Goal: Find specific page/section: Find specific page/section

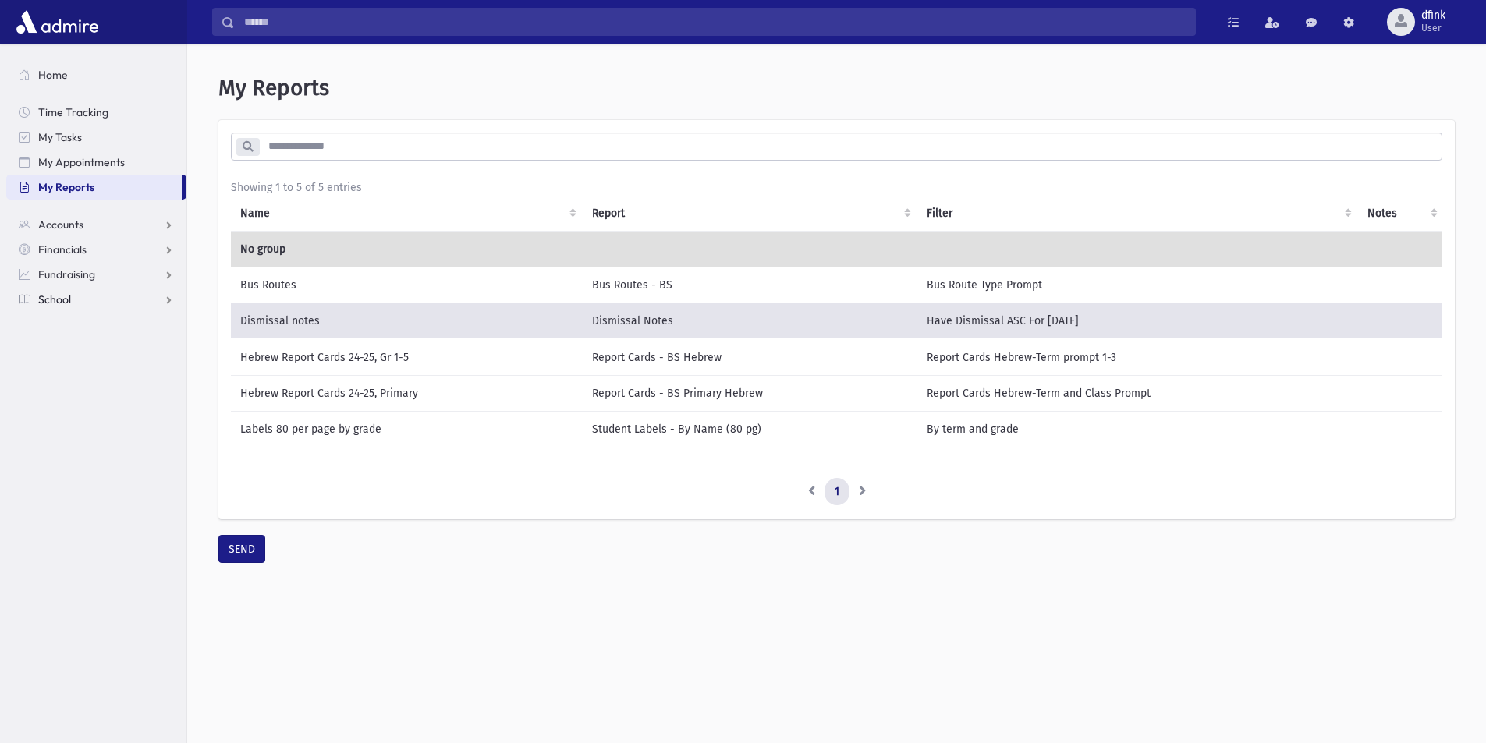
click at [38, 297] on span "School" at bounding box center [54, 300] width 33 height 14
click at [55, 325] on span "Students" at bounding box center [68, 324] width 43 height 14
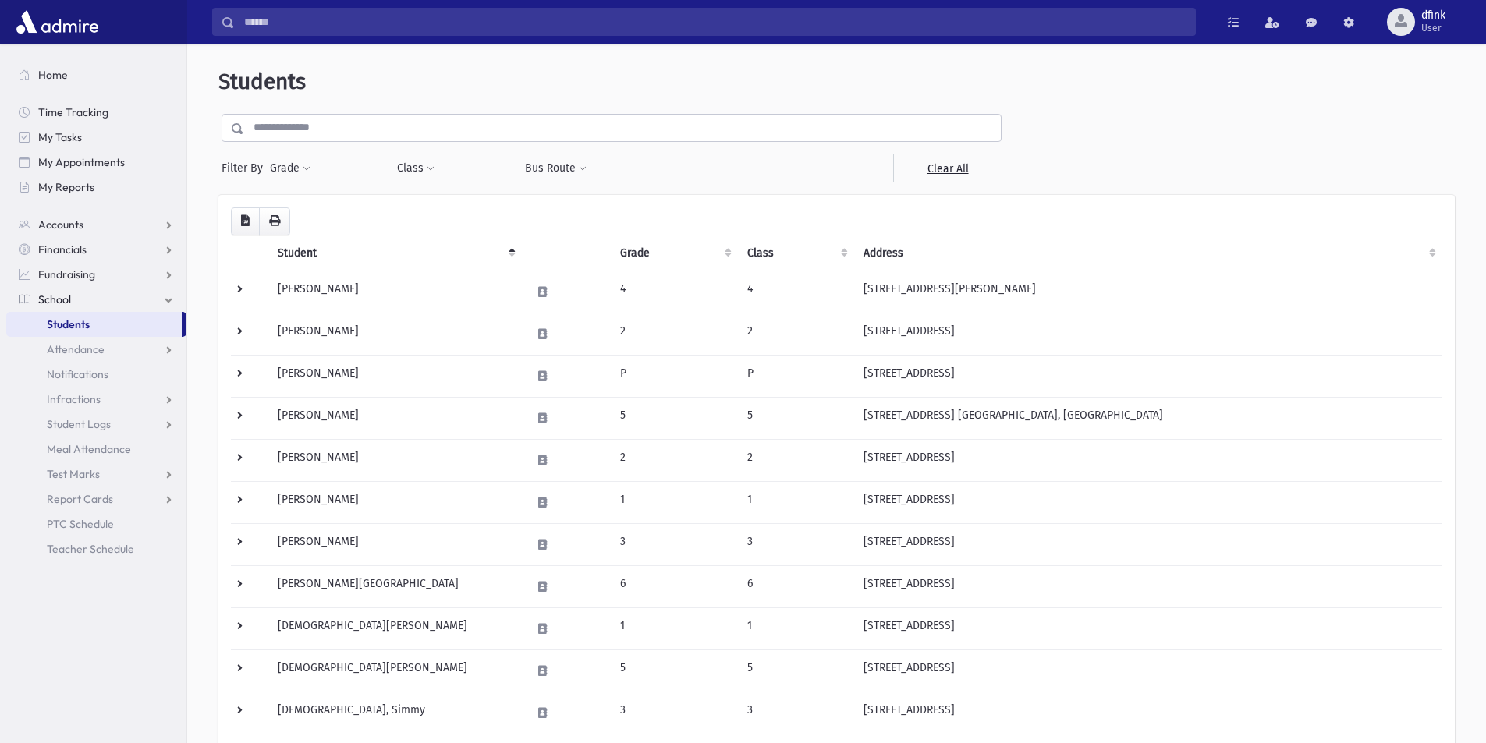
click at [313, 122] on input "text" at bounding box center [622, 128] width 757 height 28
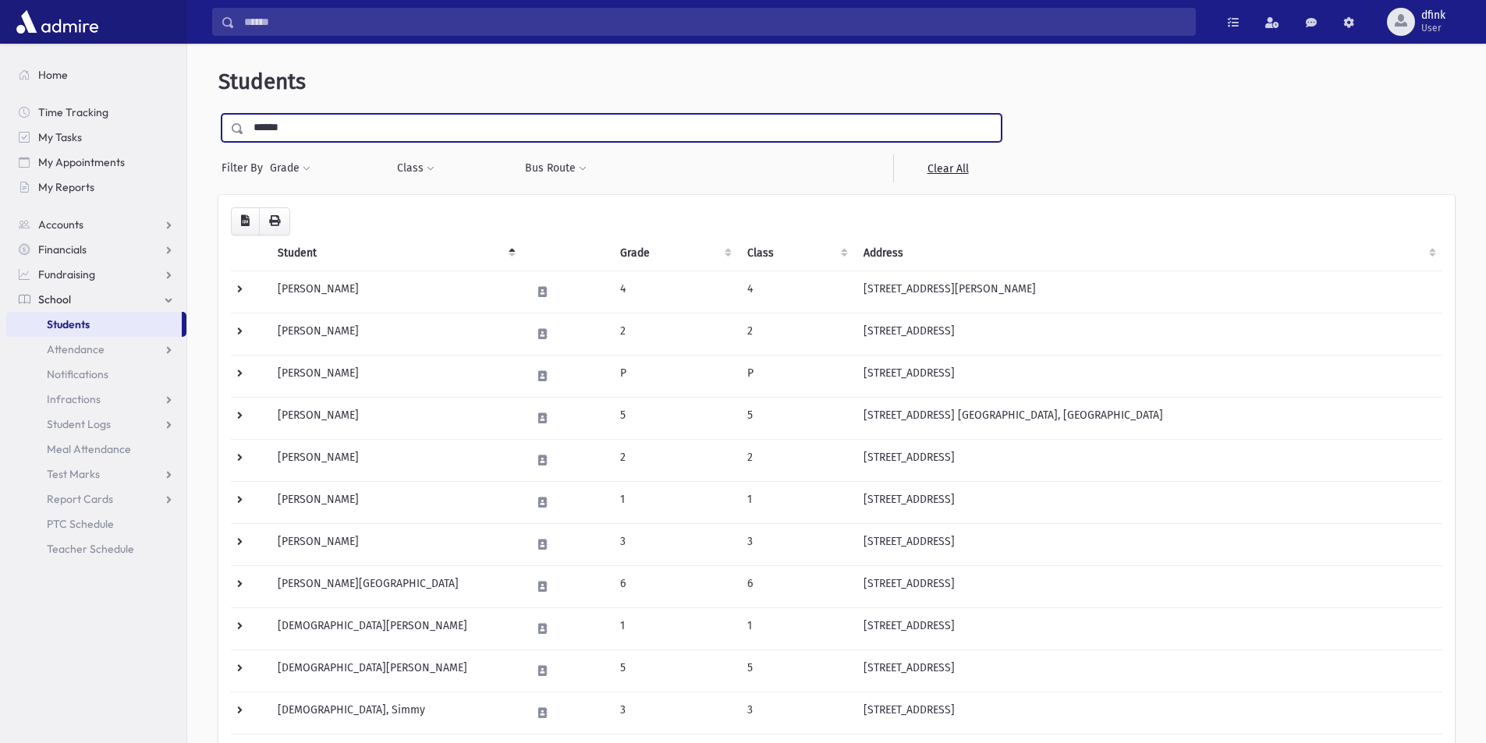
type input "******"
click at [218, 114] on input "submit" at bounding box center [240, 124] width 44 height 21
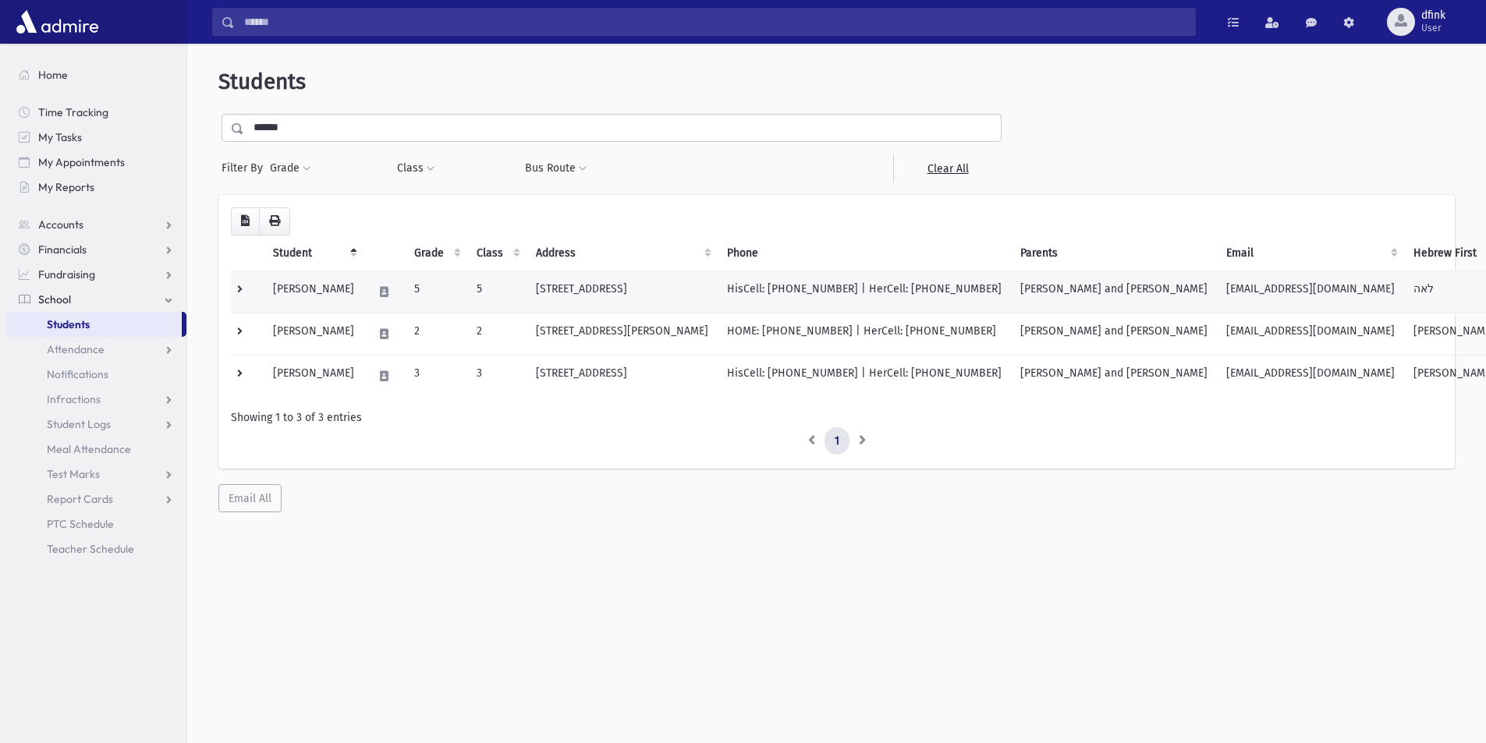
click at [328, 295] on td "Sutton, Leah" at bounding box center [314, 292] width 100 height 42
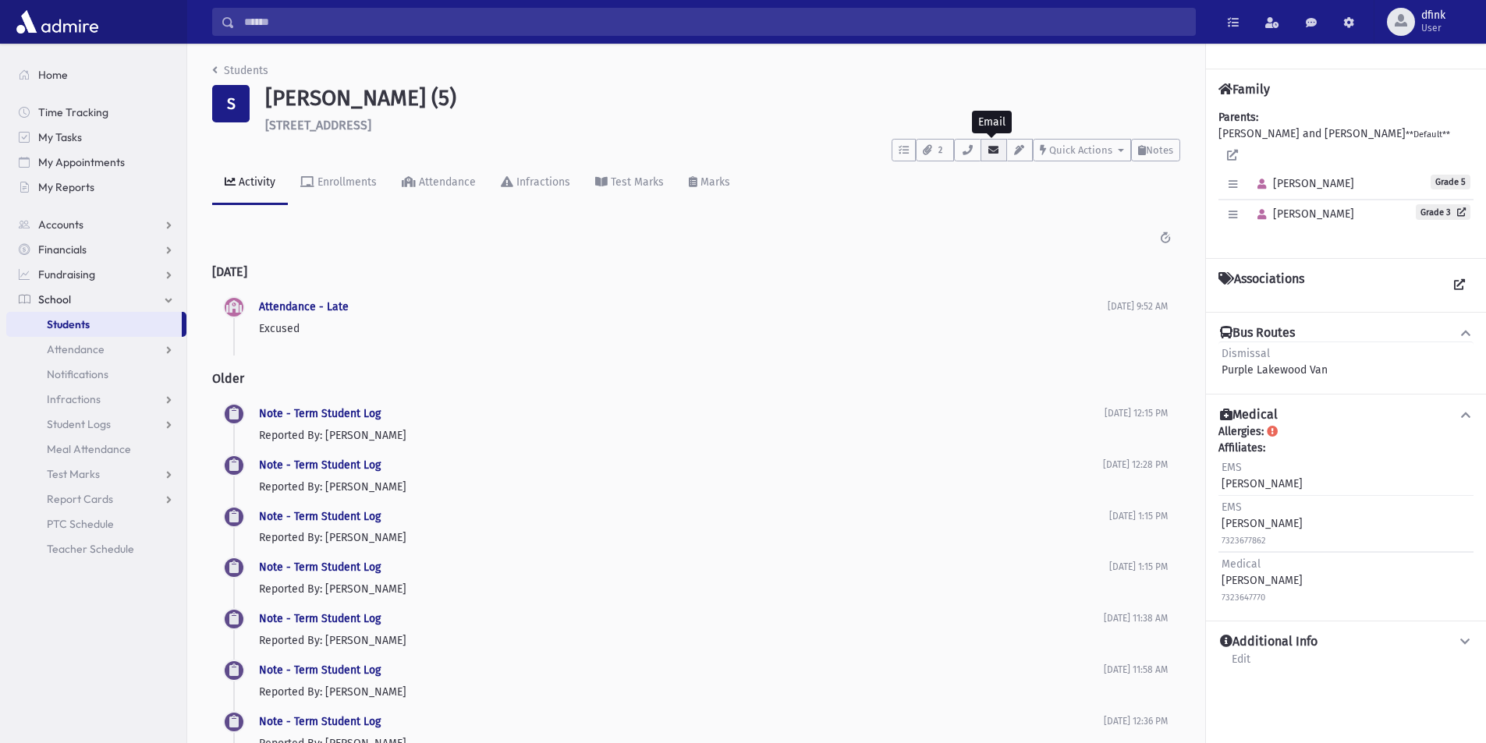
click at [995, 149] on icon "button" at bounding box center [994, 150] width 12 height 10
click at [1238, 150] on icon at bounding box center [1232, 155] width 11 height 11
